Goal: Obtain resource: Download file/media

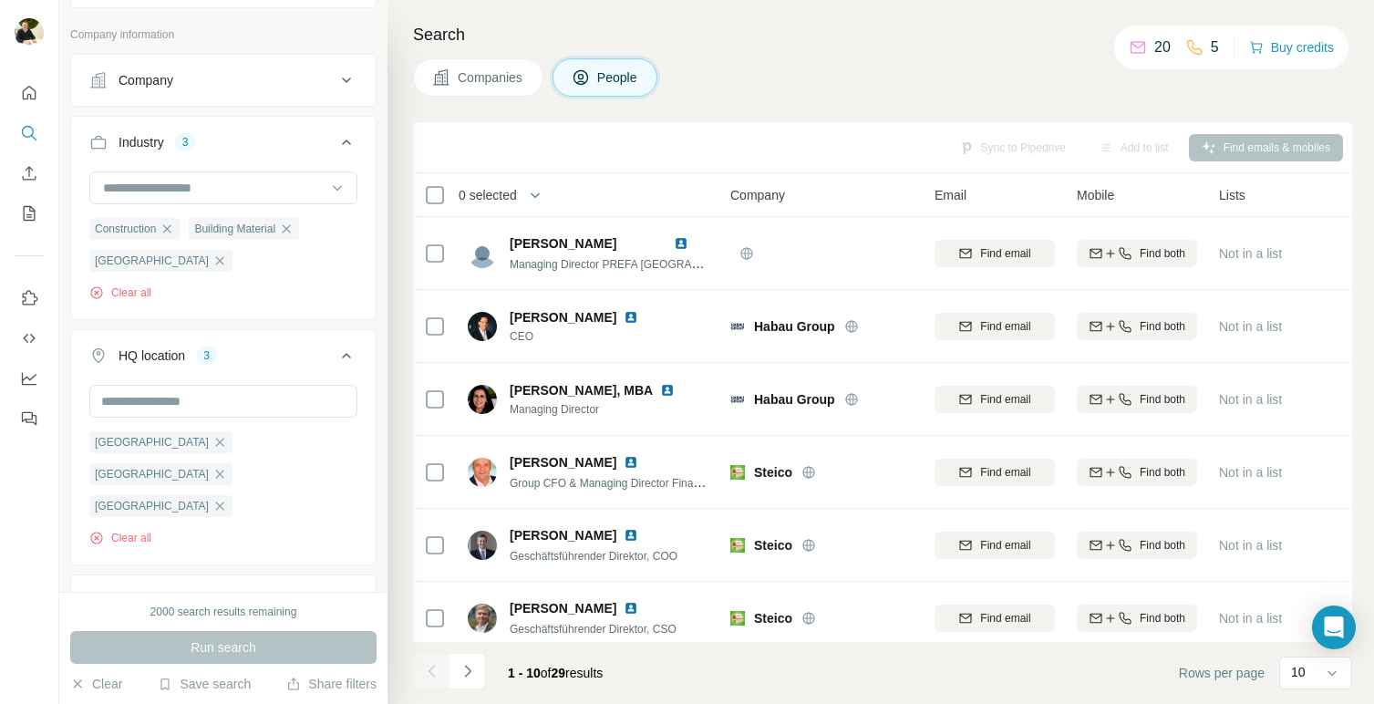
click at [1136, 89] on div "Companies People" at bounding box center [882, 77] width 939 height 38
click at [990, 143] on div "Sync to Pipedrive Add to list Find emails & mobiles" at bounding box center [882, 147] width 921 height 32
click at [489, 74] on span "Companies" at bounding box center [491, 77] width 67 height 18
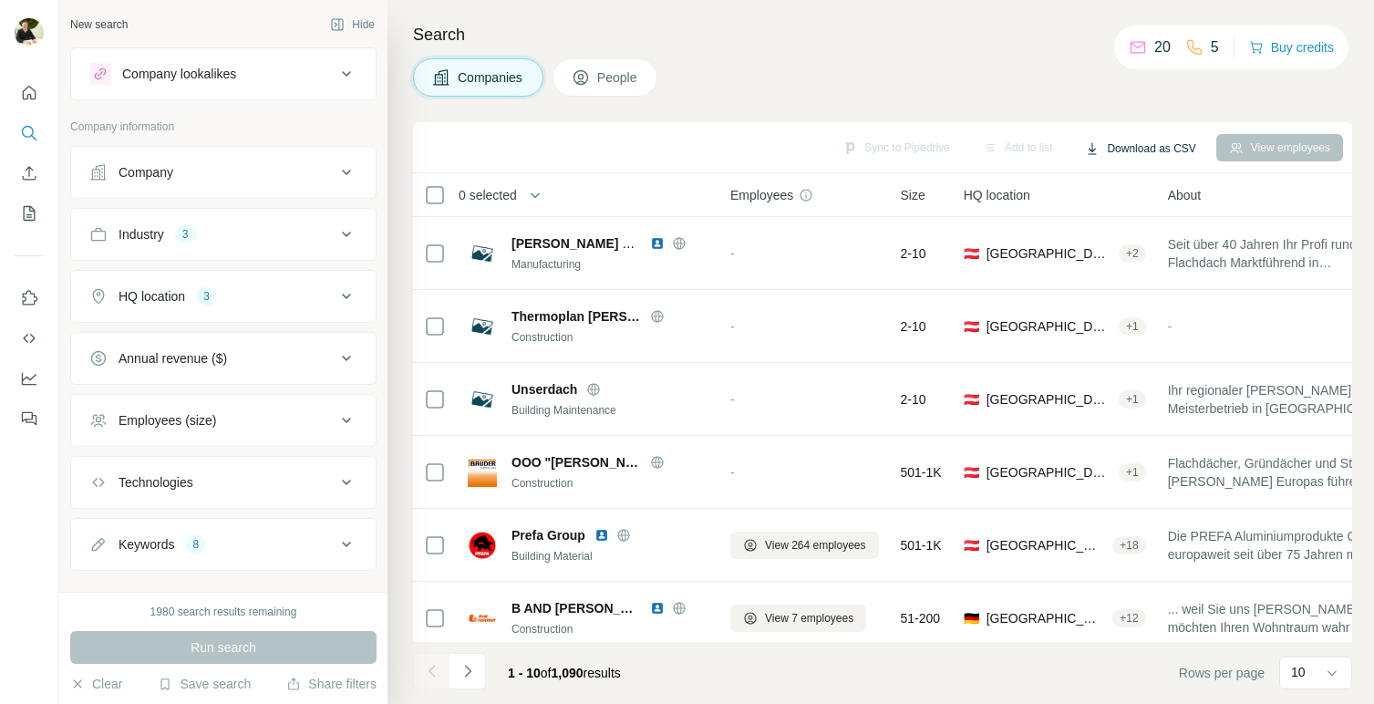
click at [1146, 148] on button "Download as CSV" at bounding box center [1140, 148] width 136 height 27
click at [1151, 187] on div "Only current page (10)" at bounding box center [1152, 187] width 171 height 33
click at [619, 82] on span "People" at bounding box center [618, 77] width 42 height 18
